Goal: Task Accomplishment & Management: Use online tool/utility

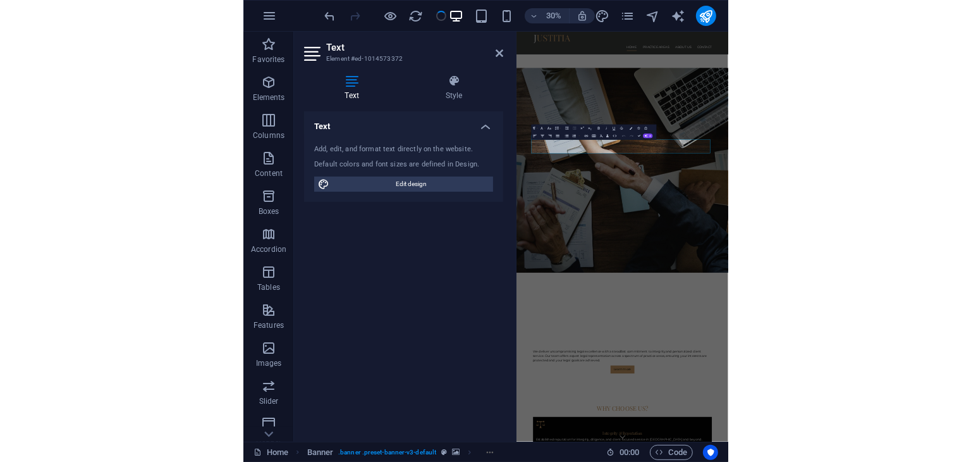
scroll to position [101, 0]
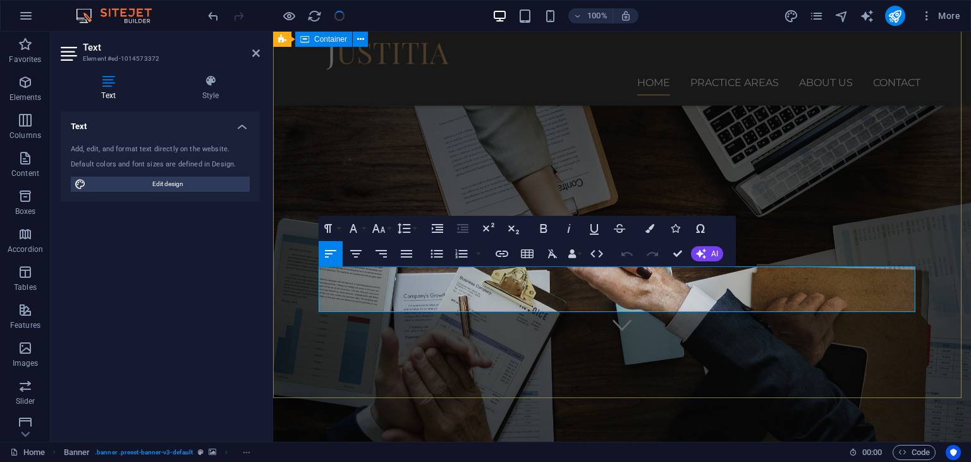
drag, startPoint x: 554, startPoint y: 305, endPoint x: 312, endPoint y: 276, distance: 243.3
drag, startPoint x: 491, startPoint y: 286, endPoint x: 435, endPoint y: 286, distance: 55.6
click at [213, 80] on icon at bounding box center [210, 81] width 99 height 13
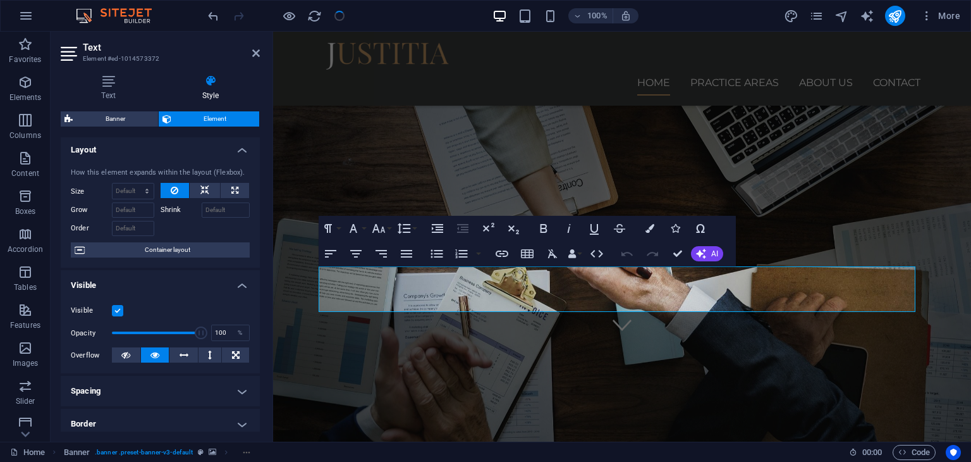
scroll to position [0, 0]
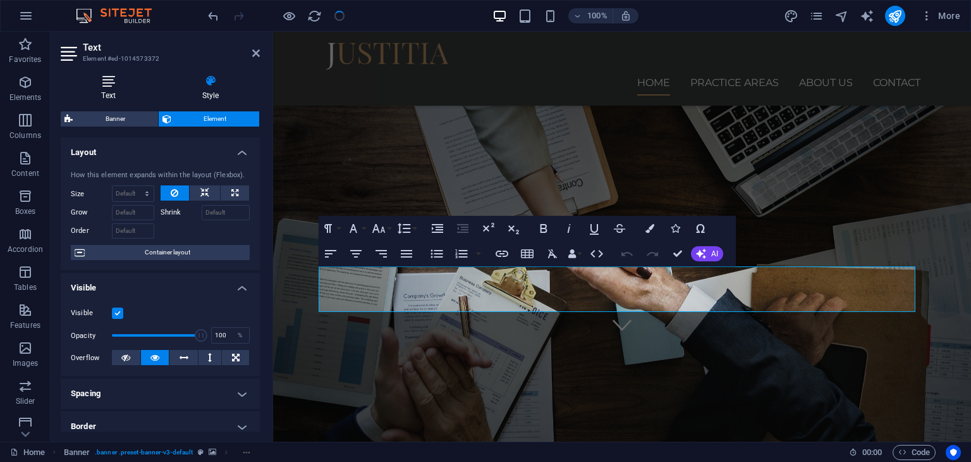
click at [112, 87] on h4 "Text" at bounding box center [111, 88] width 101 height 27
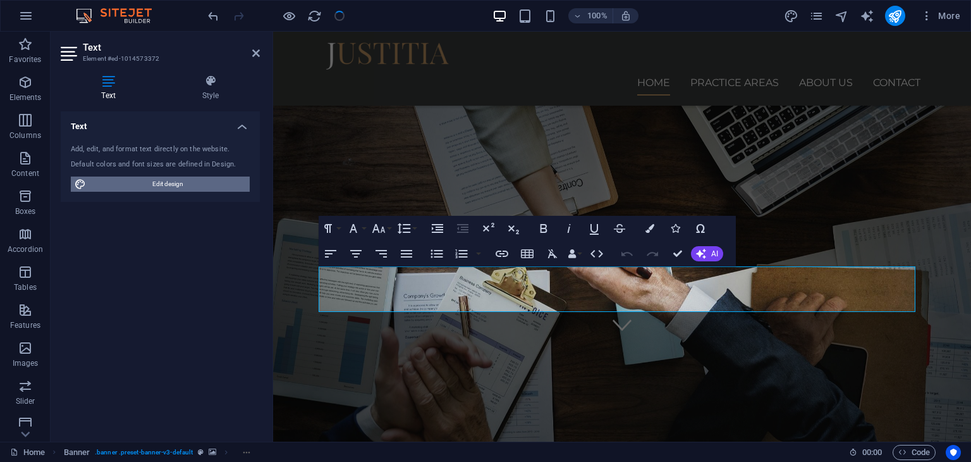
click at [173, 187] on span "Edit design" at bounding box center [168, 183] width 156 height 15
select select "px"
select select "400"
select select "px"
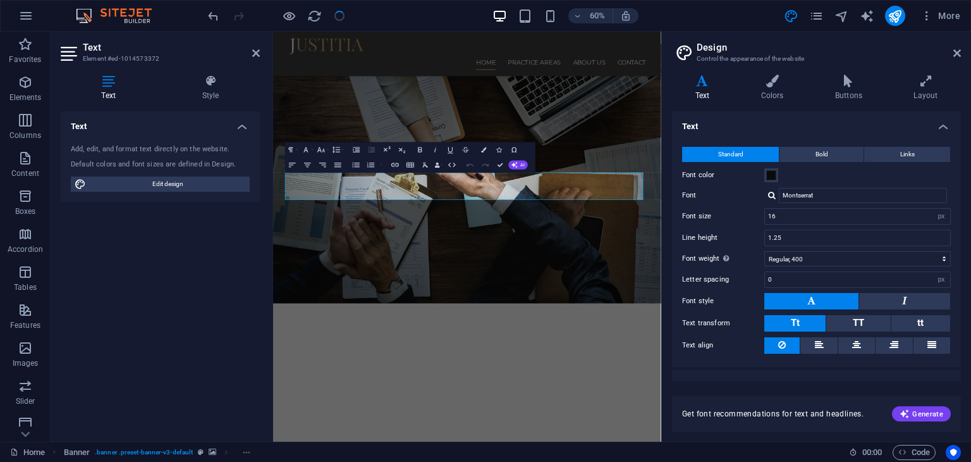
click at [484, 98] on h4 "Text" at bounding box center [705, 88] width 66 height 27
click at [484, 92] on h4 "Colors" at bounding box center [775, 88] width 74 height 27
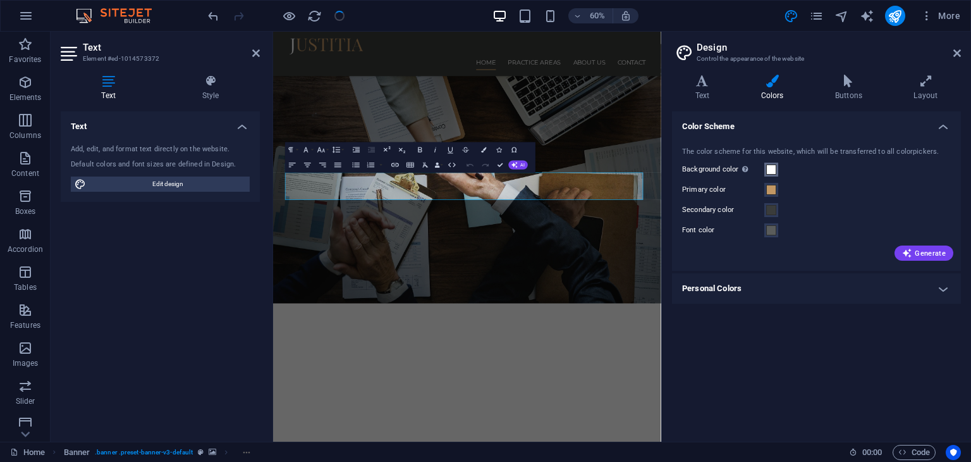
click at [484, 170] on span at bounding box center [771, 169] width 10 height 10
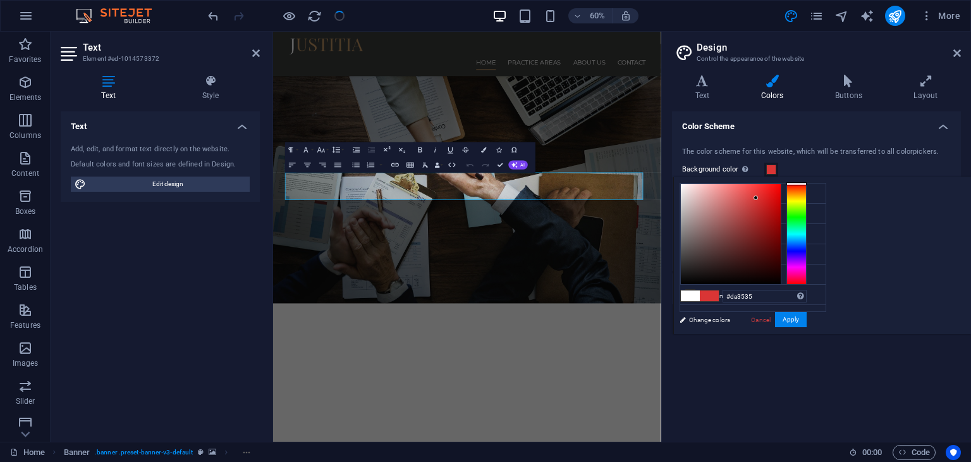
click at [484, 197] on div at bounding box center [731, 234] width 100 height 100
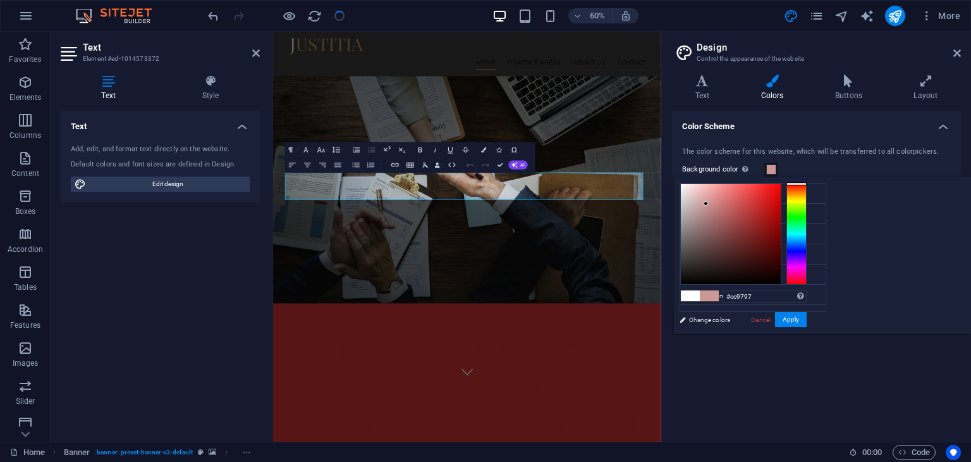
click at [484, 203] on div at bounding box center [731, 234] width 100 height 100
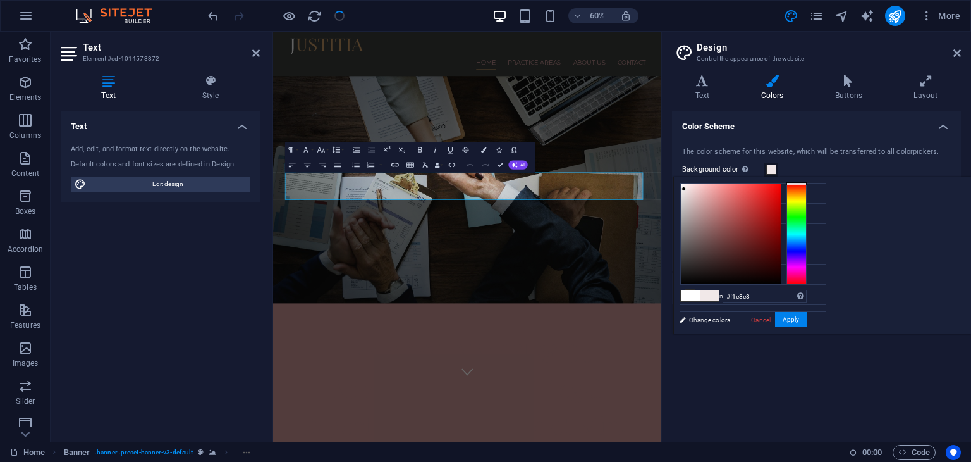
click at [484, 188] on div at bounding box center [731, 234] width 100 height 100
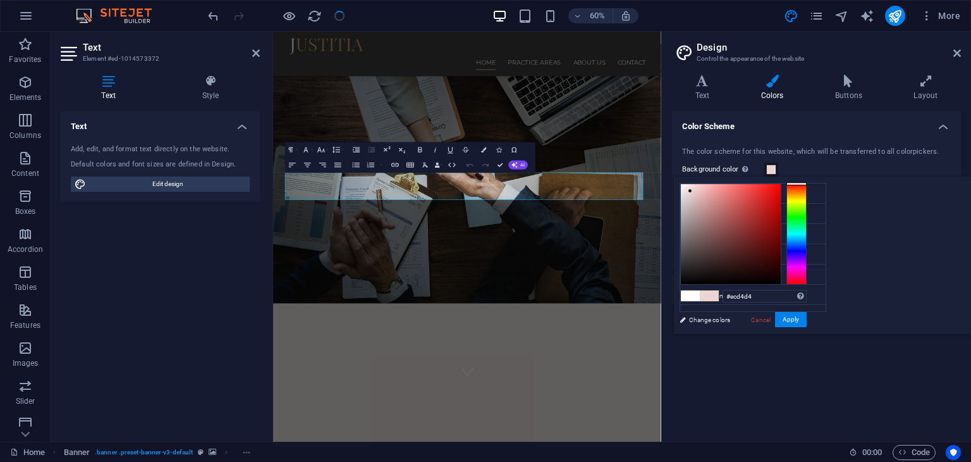
click at [484, 190] on div at bounding box center [731, 234] width 100 height 100
click at [484, 266] on div at bounding box center [731, 234] width 100 height 100
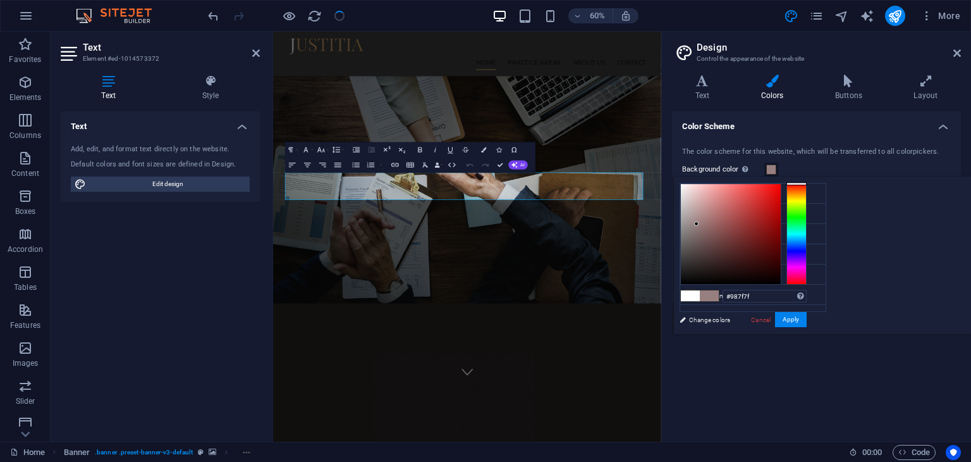
click at [484, 223] on div at bounding box center [731, 234] width 100 height 100
click at [484, 197] on div at bounding box center [731, 234] width 100 height 100
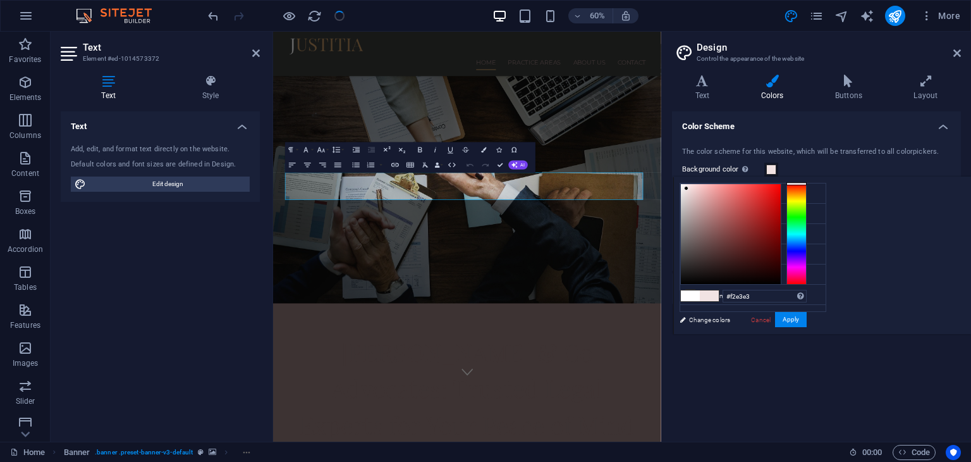
click at [484, 188] on div at bounding box center [731, 234] width 100 height 100
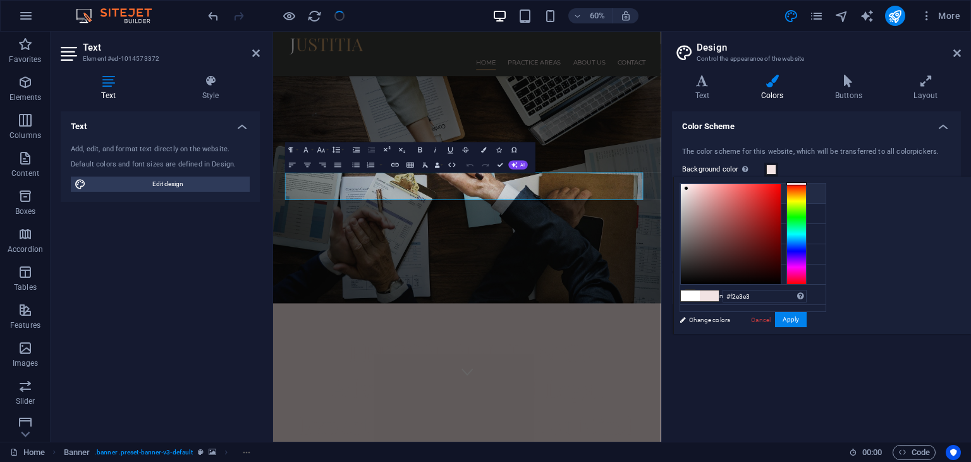
click at [484, 198] on li "Background color #f2e3e3" at bounding box center [752, 193] width 145 height 20
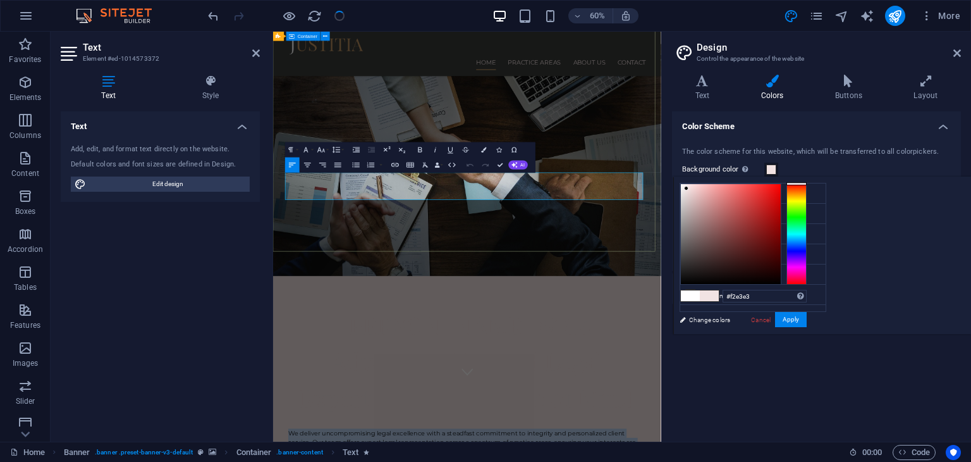
drag, startPoint x: 524, startPoint y: 306, endPoint x: 285, endPoint y: 268, distance: 242.6
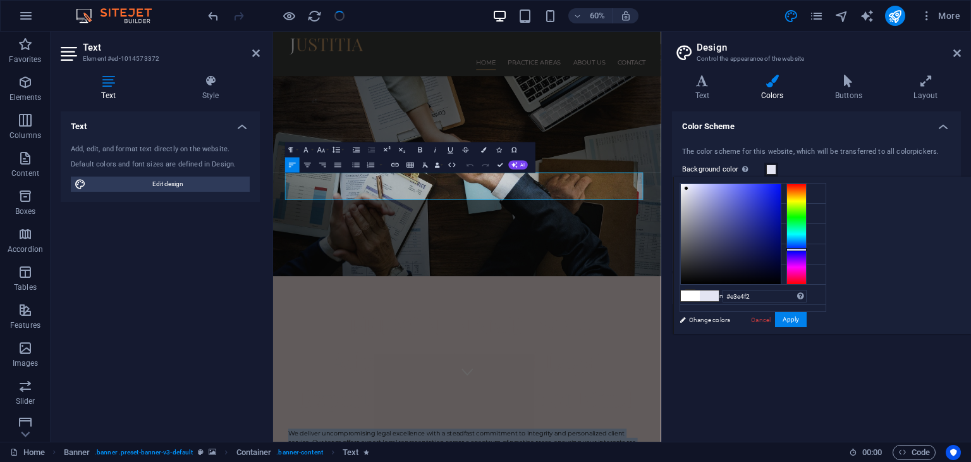
click at [484, 248] on div at bounding box center [797, 233] width 20 height 101
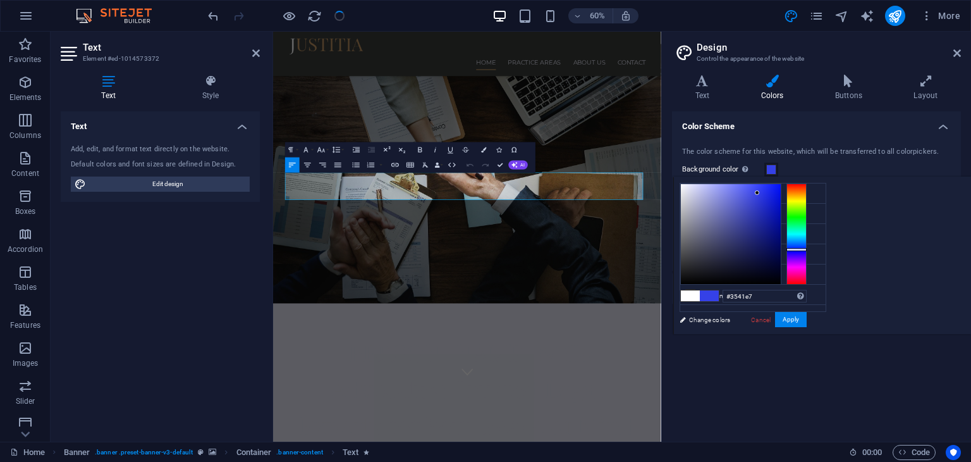
click at [484, 192] on div at bounding box center [731, 234] width 100 height 100
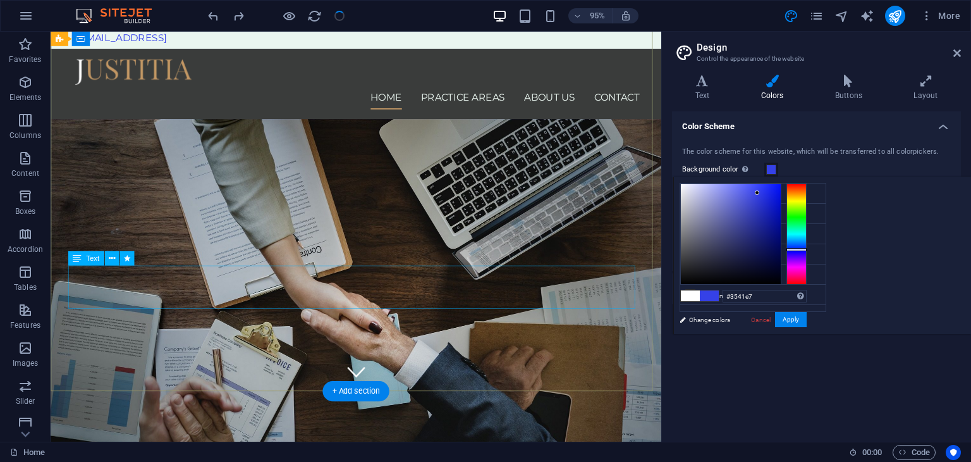
scroll to position [56, 0]
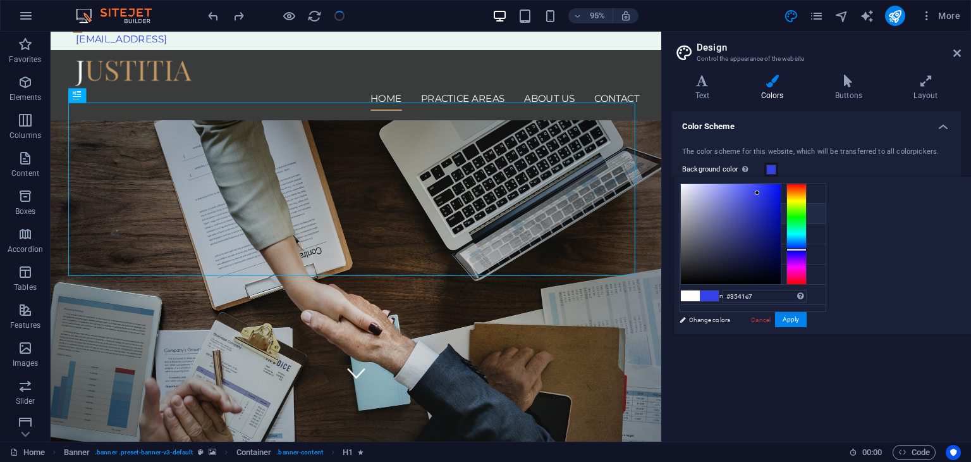
click at [484, 213] on li "Primary color #c29764" at bounding box center [752, 214] width 145 height 20
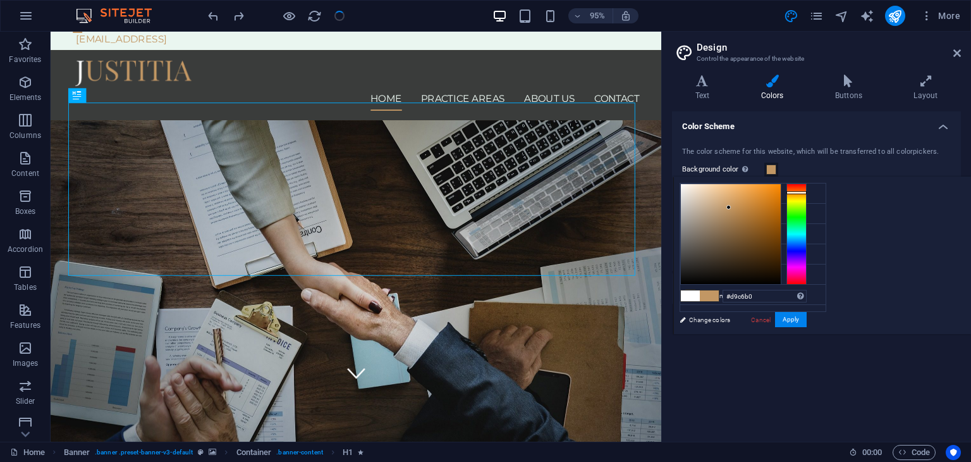
click at [484, 198] on div at bounding box center [731, 234] width 100 height 100
click at [484, 186] on div at bounding box center [731, 234] width 100 height 100
click at [484, 192] on div at bounding box center [731, 234] width 100 height 100
click at [484, 209] on div at bounding box center [731, 234] width 100 height 100
click at [484, 201] on div at bounding box center [731, 234] width 100 height 100
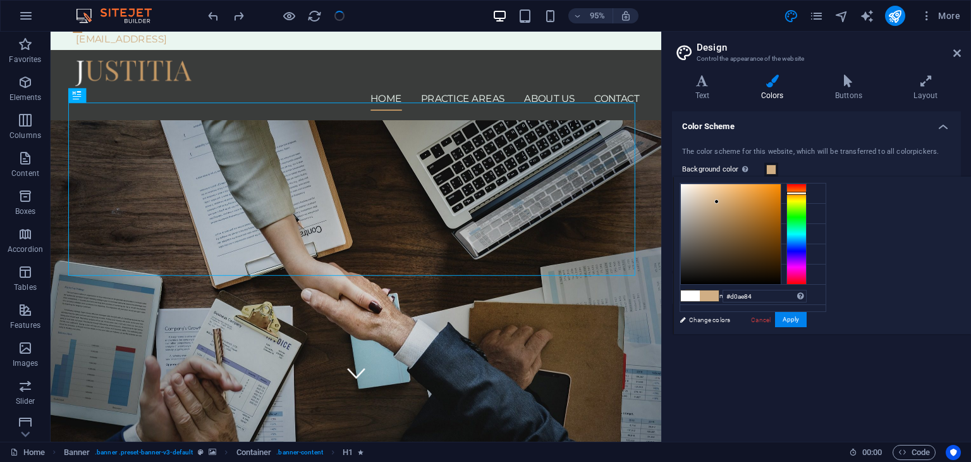
type input "#e7d9c8"
click at [484, 192] on div at bounding box center [731, 234] width 100 height 100
click at [484, 385] on div "Color Scheme The color scheme for this website, which will be transferred to al…" at bounding box center [816, 271] width 289 height 320
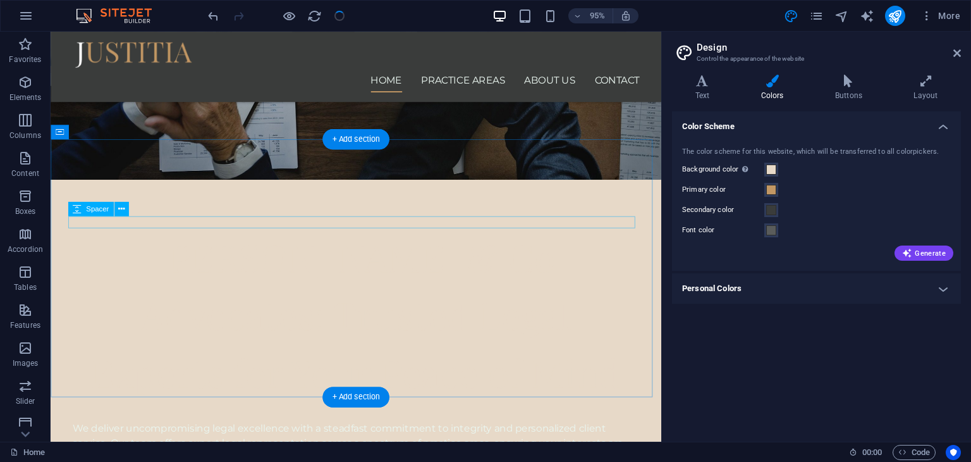
scroll to position [433, 0]
